Goal: Transaction & Acquisition: Purchase product/service

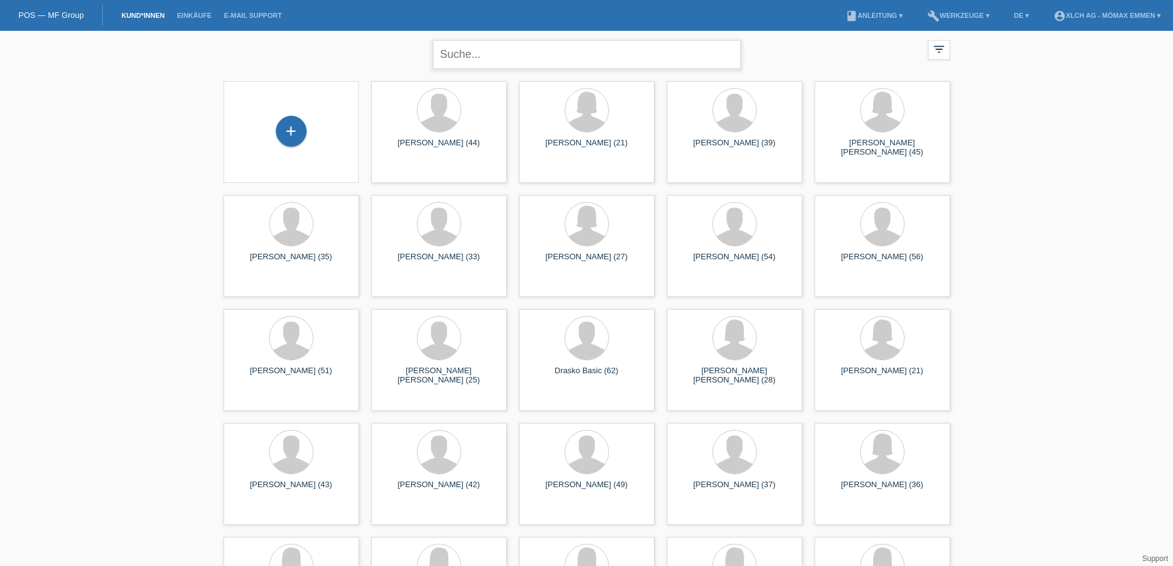
click at [476, 58] on input "text" at bounding box center [587, 54] width 308 height 29
type input "olariu"
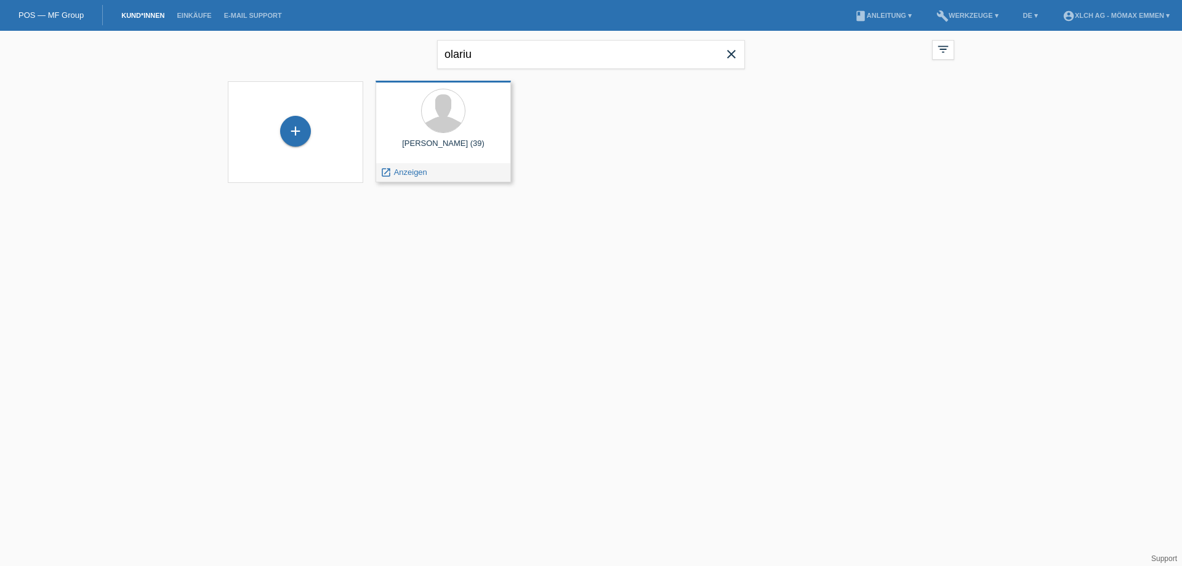
click at [462, 128] on div at bounding box center [443, 112] width 116 height 46
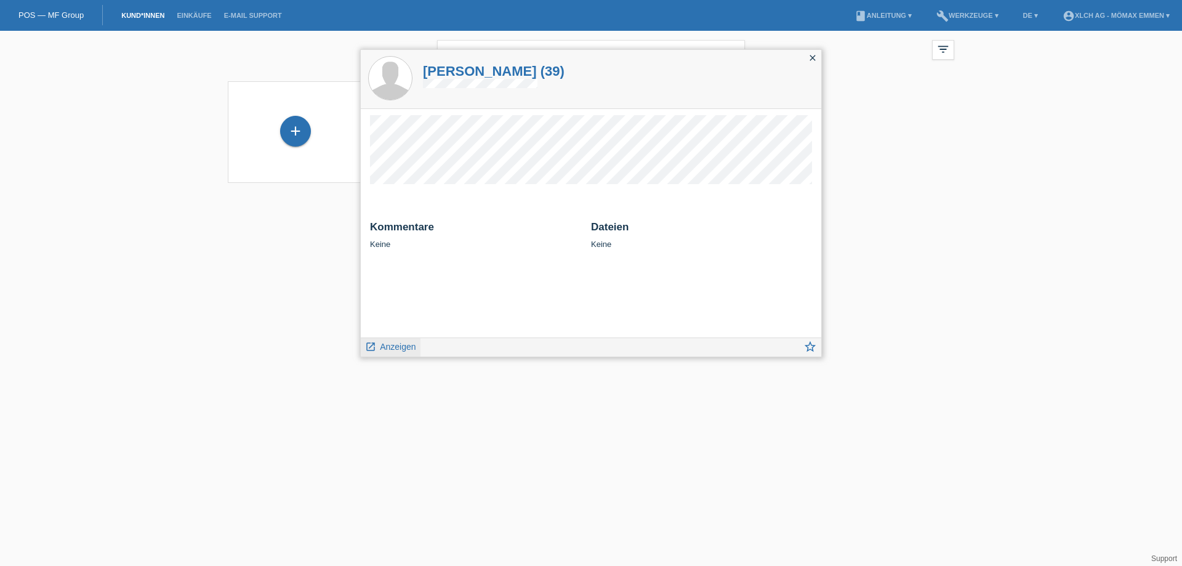
click at [406, 350] on span "Anzeigen" at bounding box center [398, 347] width 36 height 10
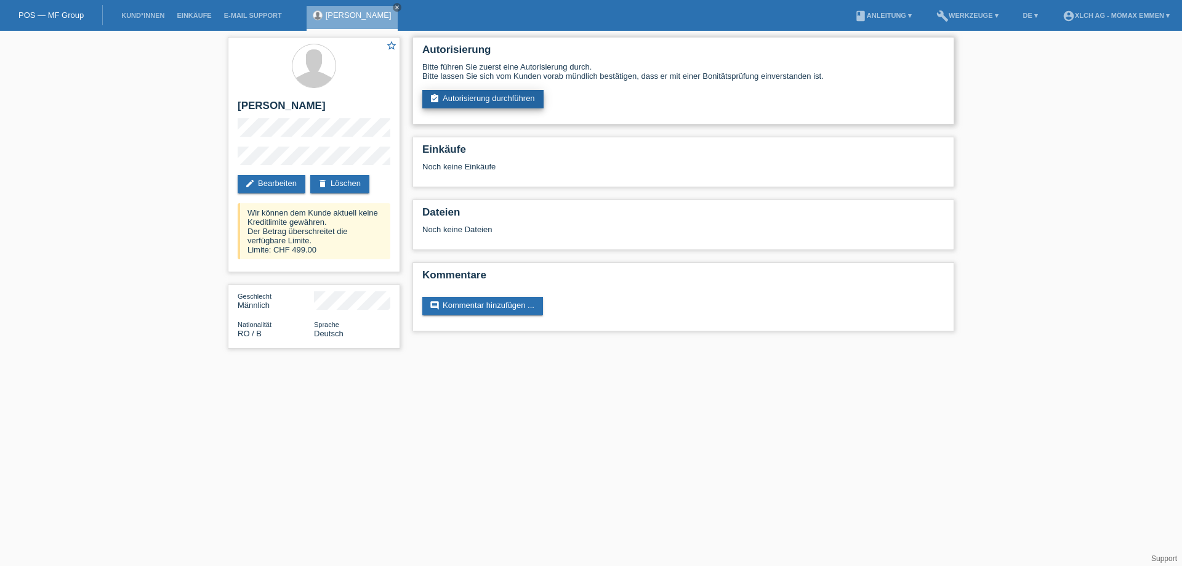
drag, startPoint x: 477, startPoint y: 99, endPoint x: 466, endPoint y: 121, distance: 24.5
click at [476, 99] on link "assignment_turned_in Autorisierung durchführen" at bounding box center [482, 99] width 121 height 18
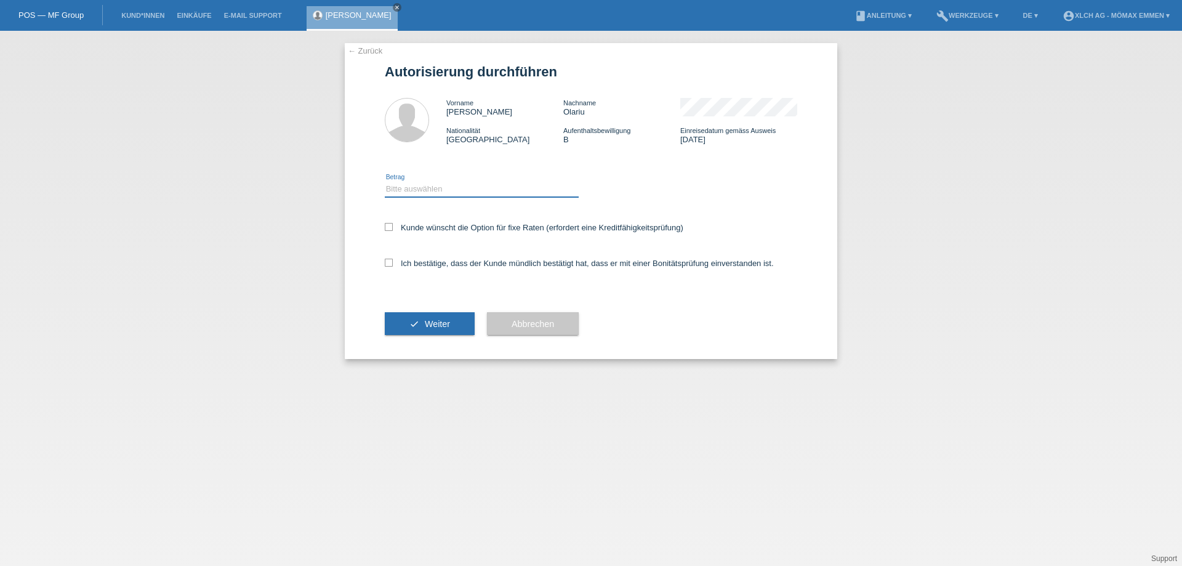
click at [451, 183] on select "Bitte auswählen CHF 1.00 - CHF 499.00 CHF 500.00 - CHF 1'999.00 CHF 2'000.00 - …" at bounding box center [482, 189] width 194 height 15
select select "2"
click at [385, 182] on select "Bitte auswählen CHF 1.00 - CHF 499.00 CHF 500.00 - CHF 1'999.00 CHF 2'000.00 - …" at bounding box center [482, 189] width 194 height 15
click at [425, 230] on label "Kunde wünscht die Option für fixe Raten (erfordert eine Kreditfähigkeitsprüfung)" at bounding box center [534, 227] width 299 height 9
click at [393, 230] on input "Kunde wünscht die Option für fixe Raten (erfordert eine Kreditfähigkeitsprüfung)" at bounding box center [389, 227] width 8 height 8
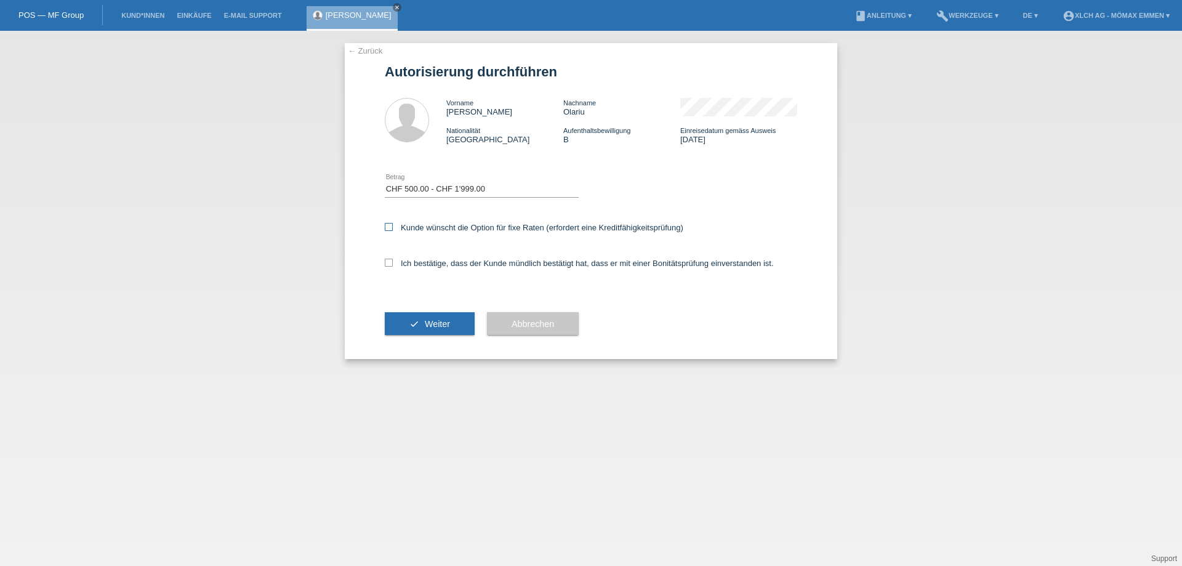
checkbox input "true"
click at [427, 260] on label "Ich bestätige, dass der Kunde mündlich bestätigt hat, dass er mit einer Bonität…" at bounding box center [579, 263] width 389 height 9
click at [393, 260] on input "Ich bestätige, dass der Kunde mündlich bestätigt hat, dass er mit einer Bonität…" at bounding box center [389, 263] width 8 height 8
checkbox input "true"
click at [431, 321] on span "Weiter" at bounding box center [437, 324] width 25 height 10
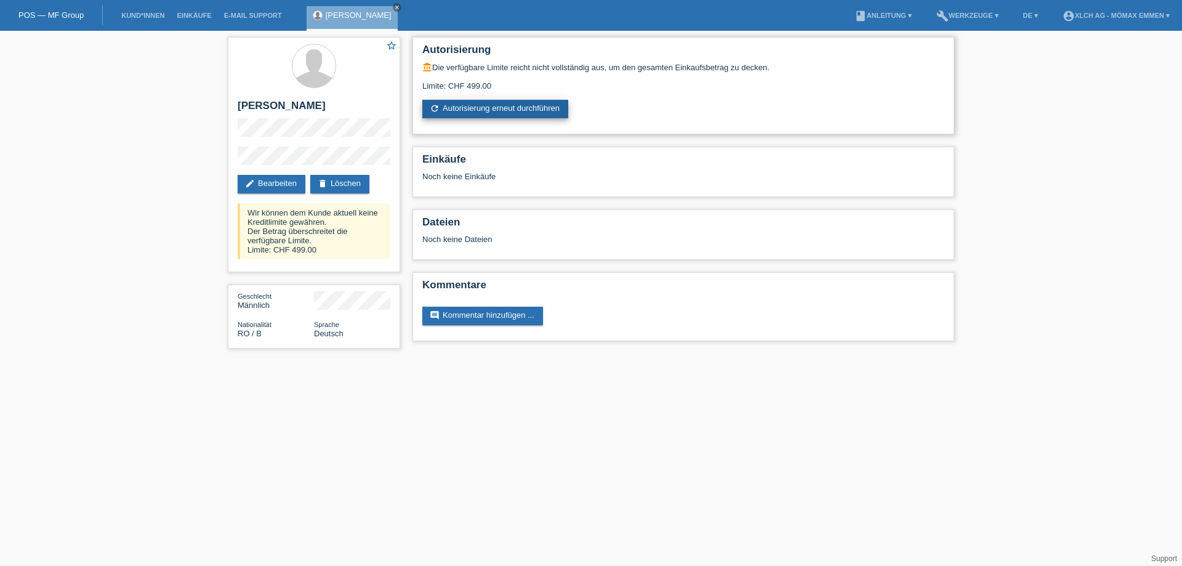
click at [488, 111] on link "refresh Autorisierung erneut durchführen" at bounding box center [495, 109] width 146 height 18
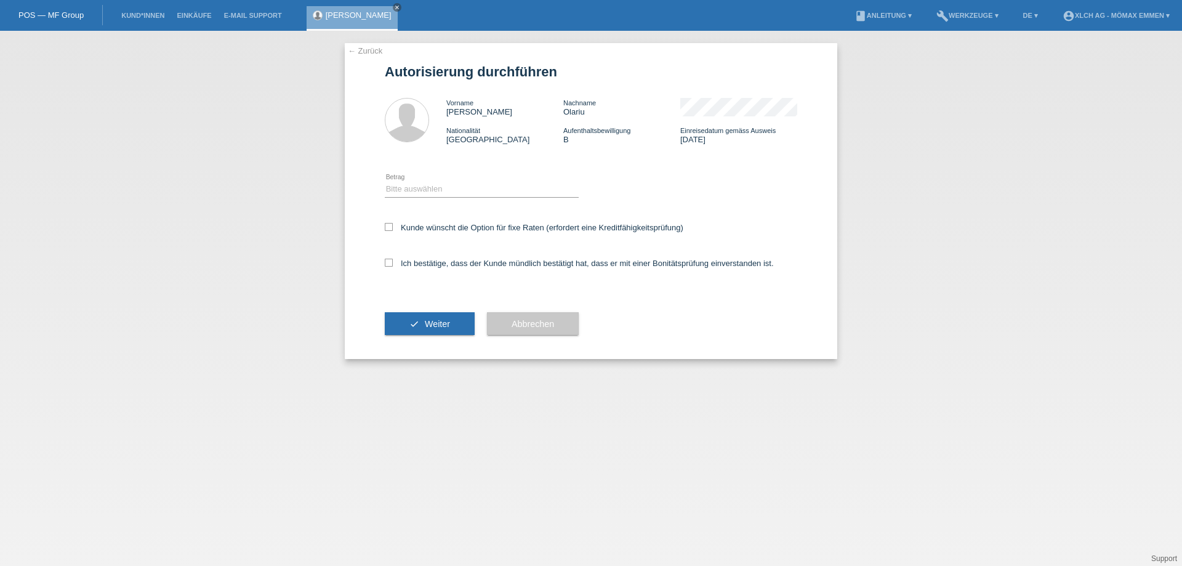
click at [451, 181] on div "Bitte auswählen CHF 1.00 - CHF 499.00 CHF 500.00 - CHF 1'999.00 CHF 2'000.00 - …" at bounding box center [482, 190] width 194 height 42
click at [451, 185] on select "Bitte auswählen CHF 1.00 - CHF 499.00 CHF 500.00 - CHF 1'999.00 CHF 2'000.00 - …" at bounding box center [482, 189] width 194 height 15
select select "1"
click at [385, 182] on select "Bitte auswählen CHF 1.00 - CHF 499.00 CHF 500.00 - CHF 1'999.00 CHF 2'000.00 - …" at bounding box center [482, 189] width 194 height 15
click at [388, 228] on icon at bounding box center [389, 227] width 8 height 8
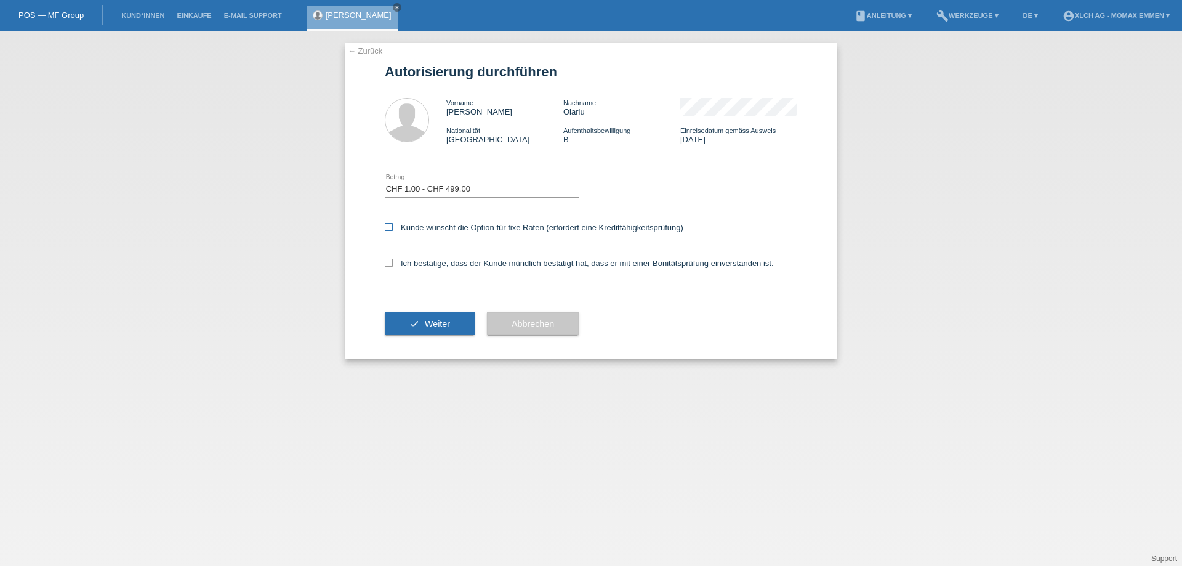
click at [388, 228] on input "Kunde wünscht die Option für fixe Raten (erfordert eine Kreditfähigkeitsprüfung)" at bounding box center [389, 227] width 8 height 8
checkbox input "true"
click at [391, 259] on icon at bounding box center [389, 263] width 8 height 8
click at [391, 259] on input "Ich bestätige, dass der Kunde mündlich bestätigt hat, dass er mit einer Bonität…" at bounding box center [389, 263] width 8 height 8
checkbox input "true"
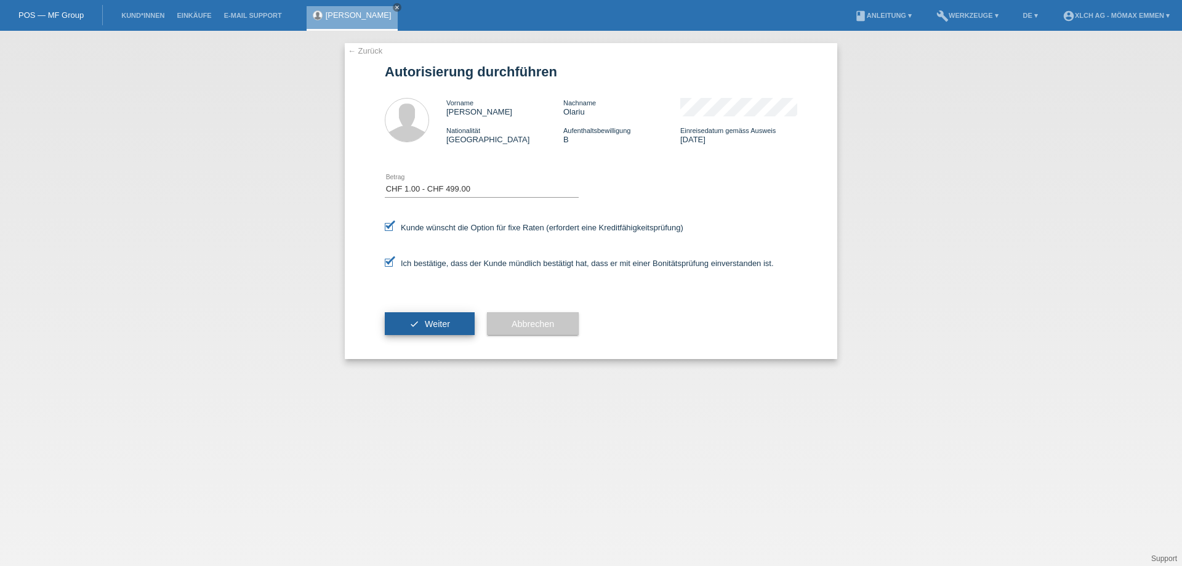
click at [413, 315] on button "check Weiter" at bounding box center [430, 323] width 90 height 23
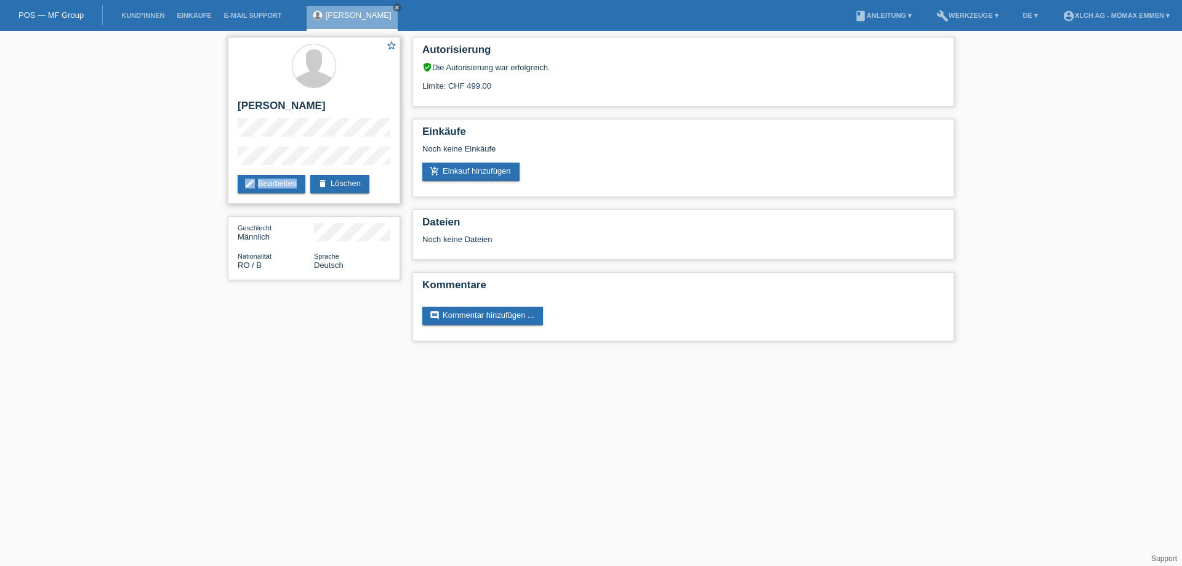
click at [238, 163] on div "star_border Marius Olariu edit Bearbeiten delete Löschen" at bounding box center [314, 120] width 172 height 167
click at [481, 169] on link "add_shopping_cart Einkauf hinzufügen" at bounding box center [470, 172] width 97 height 18
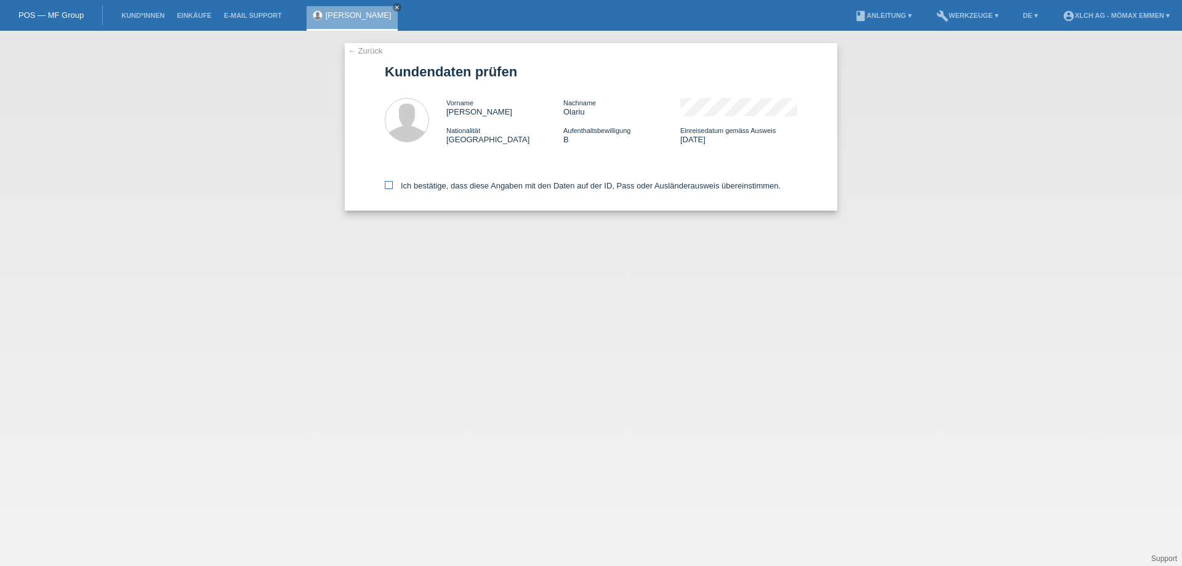
click at [485, 188] on label "Ich bestätige, dass diese Angaben mit den Daten auf der ID, Pass oder Ausländer…" at bounding box center [583, 185] width 396 height 9
click at [393, 188] on input "Ich bestätige, dass diese Angaben mit den Daten auf der ID, Pass oder Ausländer…" at bounding box center [389, 185] width 8 height 8
checkbox input "true"
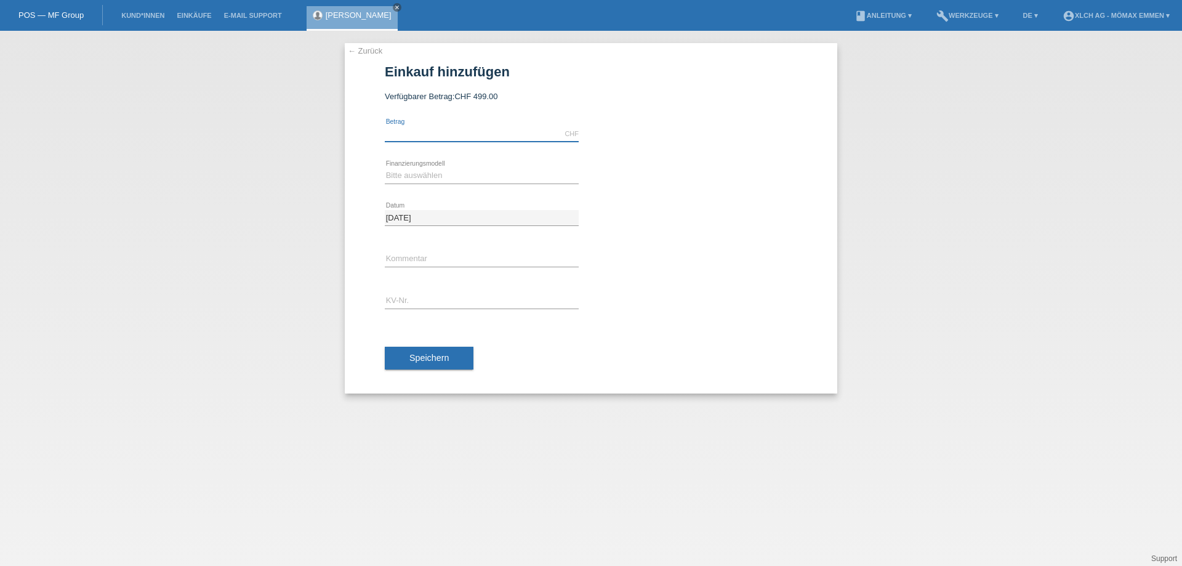
click at [433, 131] on input "text" at bounding box center [482, 133] width 194 height 15
type input "499.00"
click at [442, 175] on select "Bitte auswählen Kauf auf Rechnung mit Teilzahlungsoption Fixe Raten - Zinsübern…" at bounding box center [482, 175] width 194 height 15
select select "113"
click at [385, 168] on select "Bitte auswählen Kauf auf Rechnung mit Teilzahlungsoption Fixe Raten - Zinsübern…" at bounding box center [482, 175] width 194 height 15
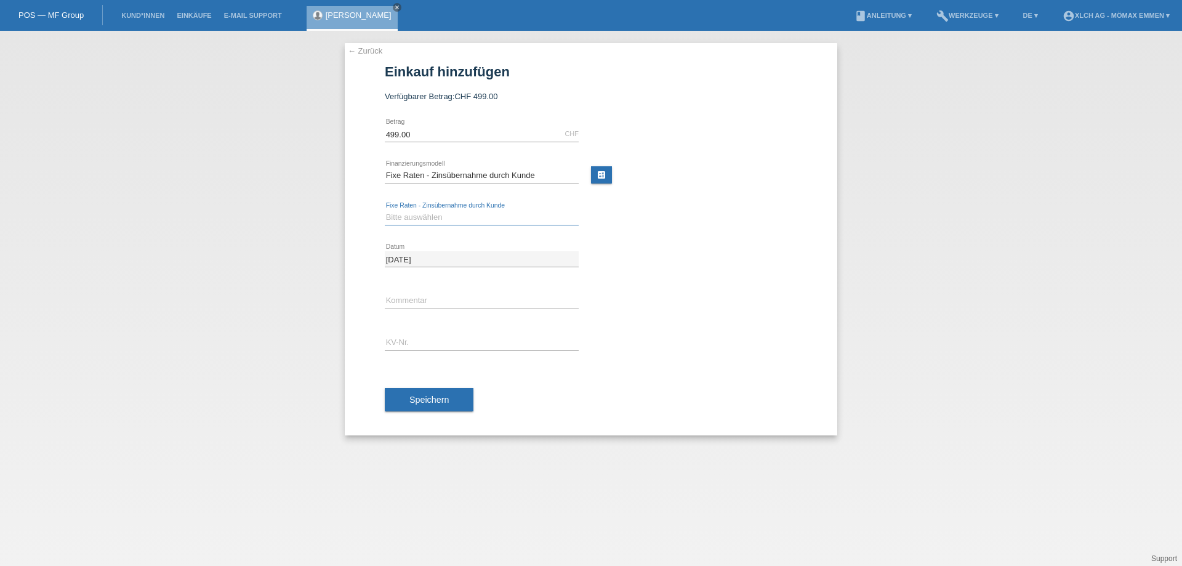
click at [448, 217] on select "Bitte auswählen 6 Raten 12 Raten 24 Raten 36 Raten" at bounding box center [482, 217] width 194 height 15
select select "324"
click at [385, 210] on select "Bitte auswählen 6 Raten 12 Raten 24 Raten 36 Raten" at bounding box center [482, 217] width 194 height 15
drag, startPoint x: 412, startPoint y: 298, endPoint x: 421, endPoint y: 300, distance: 9.0
click at [412, 298] on input "text" at bounding box center [482, 300] width 194 height 15
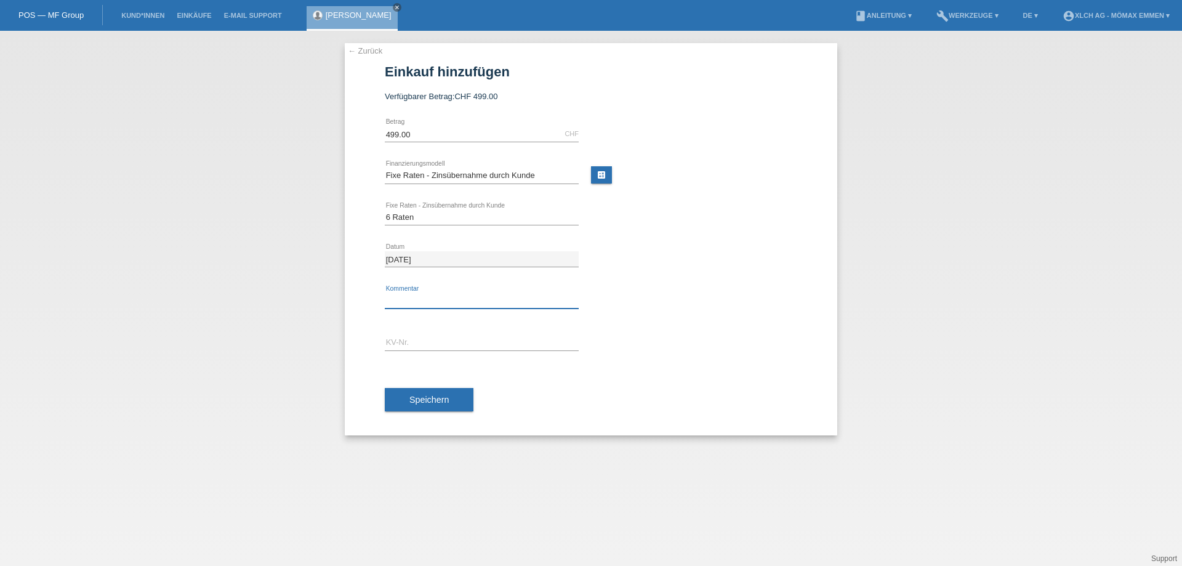
type input "2GPF"
click at [418, 345] on input "text" at bounding box center [482, 342] width 194 height 15
click at [475, 129] on input "499.00" at bounding box center [482, 133] width 194 height 15
click at [372, 50] on link "← Zurück" at bounding box center [365, 50] width 34 height 9
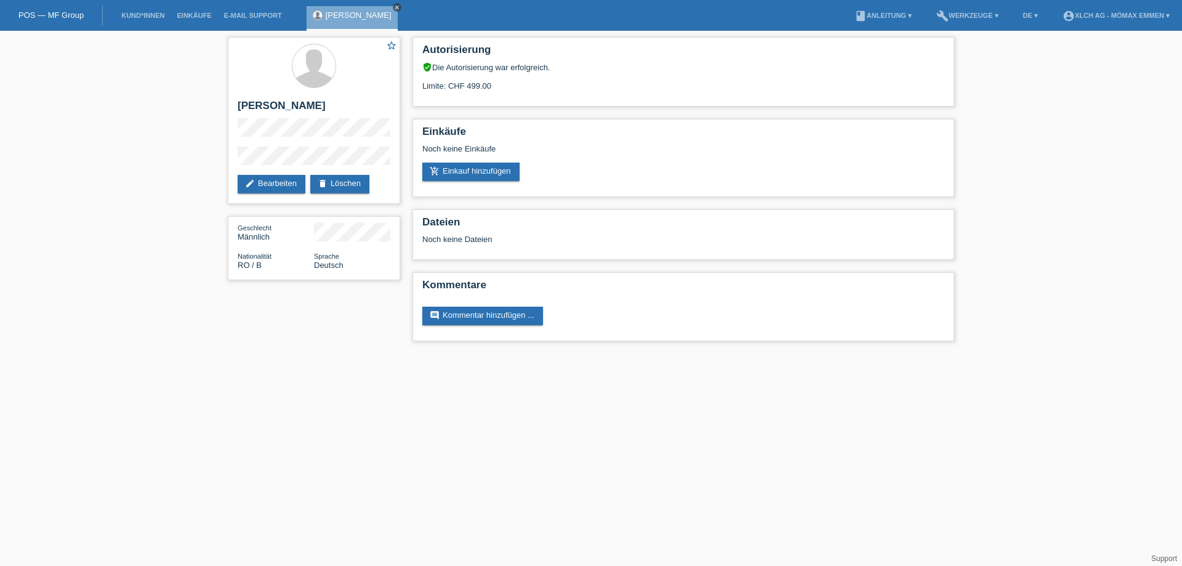
click at [394, 6] on icon "close" at bounding box center [397, 7] width 6 height 6
